Goal: Navigation & Orientation: Find specific page/section

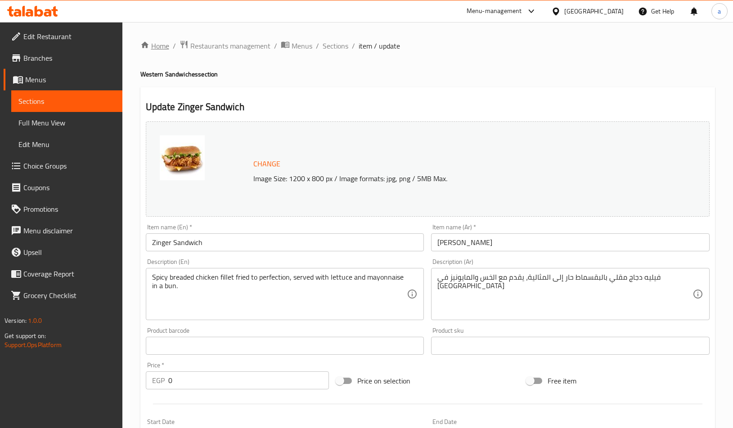
click at [158, 49] on link "Home" at bounding box center [154, 45] width 29 height 11
click at [225, 41] on span "Restaurants management" at bounding box center [230, 45] width 80 height 11
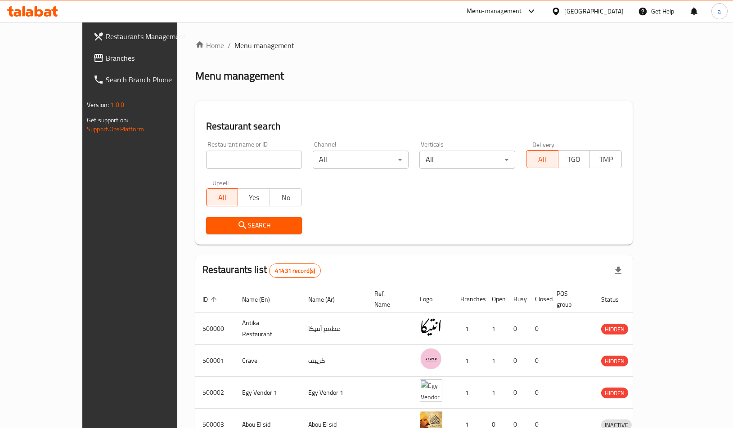
click at [106, 61] on span "Branches" at bounding box center [152, 58] width 92 height 11
